Goal: Information Seeking & Learning: Learn about a topic

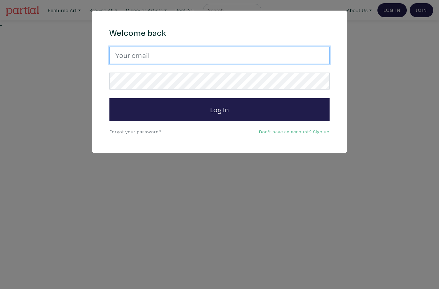
click at [261, 51] on input "email" at bounding box center [220, 55] width 220 height 17
click at [247, 47] on input "email" at bounding box center [220, 55] width 220 height 17
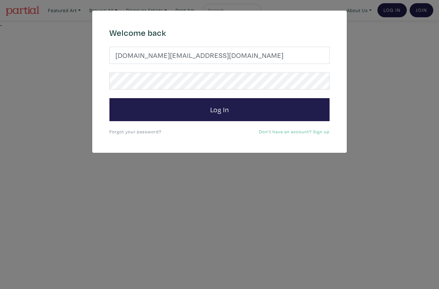
type input "elleesy.art@gmail.com"
click at [295, 111] on button "Log In" at bounding box center [220, 109] width 220 height 23
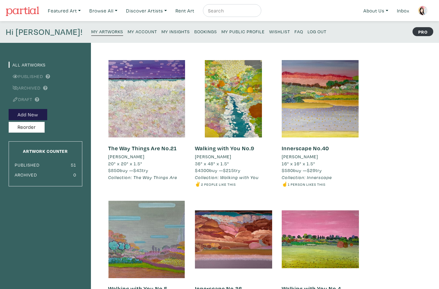
click at [239, 15] on input "text" at bounding box center [232, 11] width 48 height 8
type input "[PERSON_NAME]"
click at [257, 12] on button "submit" at bounding box center [257, 12] width 0 height 0
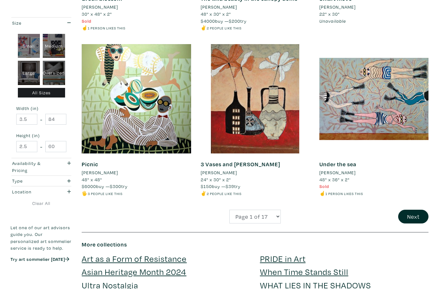
scroll to position [1228, 0]
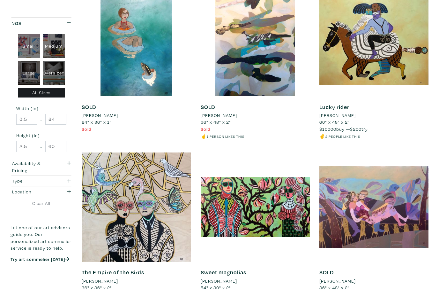
scroll to position [792, 0]
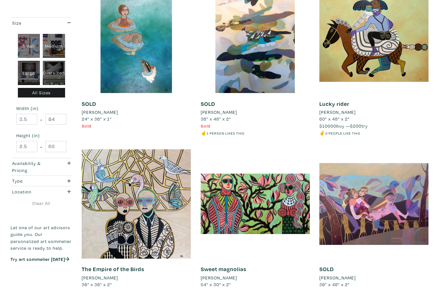
click at [164, 225] on div at bounding box center [136, 203] width 109 height 109
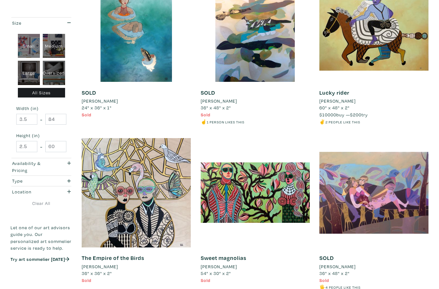
click at [59, 171] on div "button" at bounding box center [66, 167] width 17 height 14
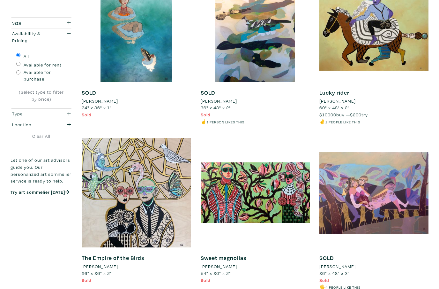
click at [19, 72] on input "Available for purchase" at bounding box center [18, 72] width 4 height 4
radio input "true"
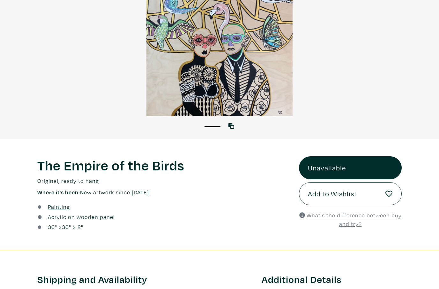
scroll to position [85, 0]
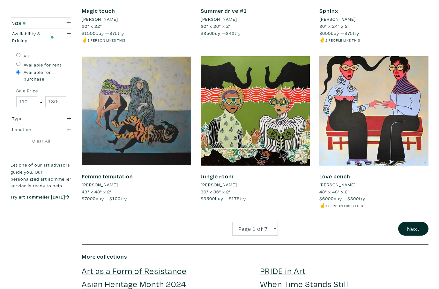
scroll to position [1215, 0]
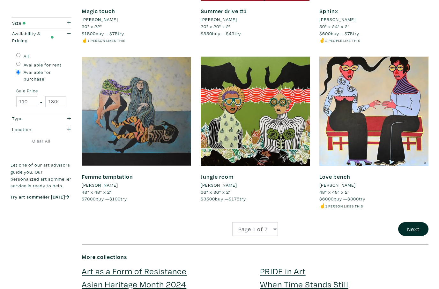
click at [413, 225] on button "Next" at bounding box center [413, 229] width 30 height 14
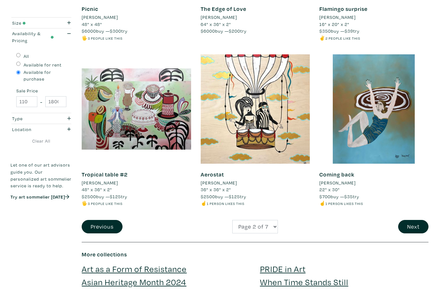
scroll to position [1217, 0]
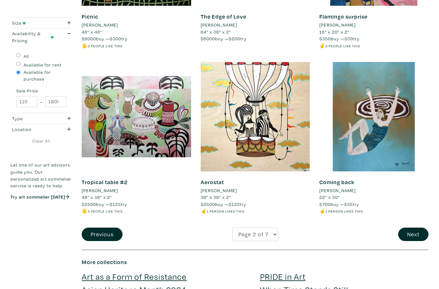
click at [406, 227] on button "Next" at bounding box center [413, 234] width 30 height 14
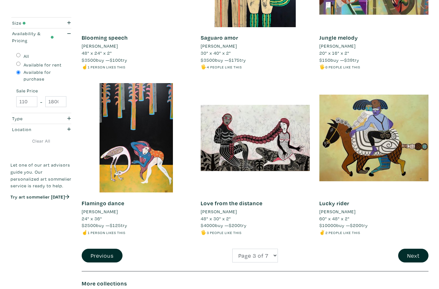
scroll to position [1189, 0]
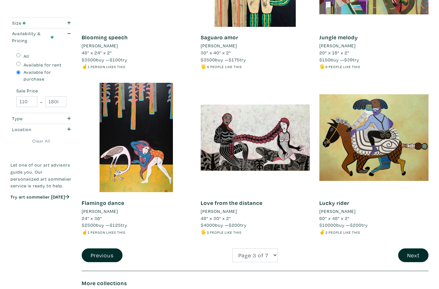
click at [417, 248] on button "Next" at bounding box center [413, 255] width 30 height 14
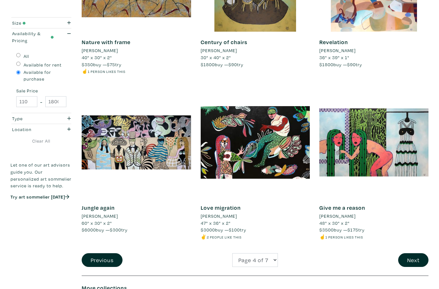
scroll to position [1185, 0]
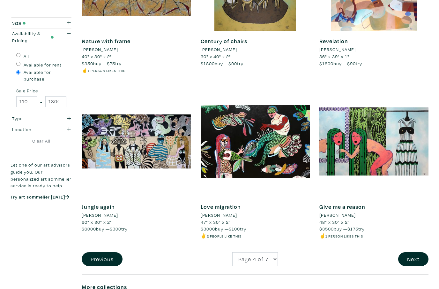
click at [405, 252] on button "Next" at bounding box center [413, 259] width 30 height 14
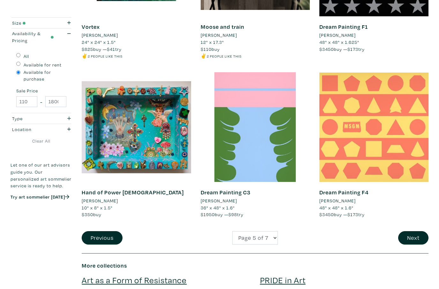
scroll to position [1179, 0]
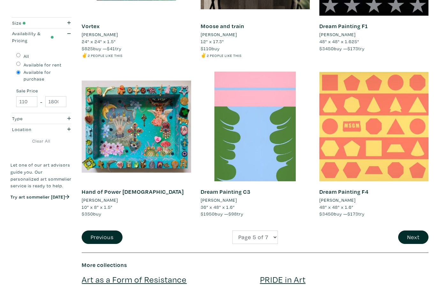
click at [411, 230] on button "Next" at bounding box center [413, 237] width 30 height 14
